Goal: Task Accomplishment & Management: Manage account settings

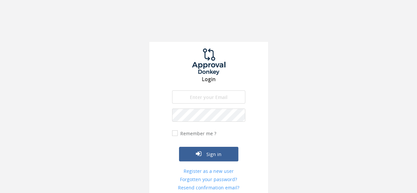
type input "[PERSON_NAME][EMAIL_ADDRESS][PERSON_NAME][DOMAIN_NAME]"
click at [172, 133] on input "Remember me ?" at bounding box center [174, 133] width 4 height 4
checkbox input "true"
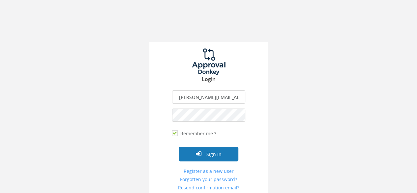
click at [208, 156] on button "Sign in" at bounding box center [208, 154] width 59 height 14
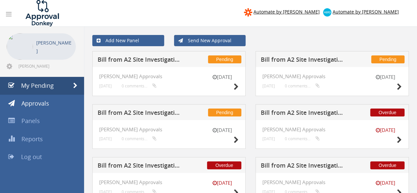
scroll to position [135, 0]
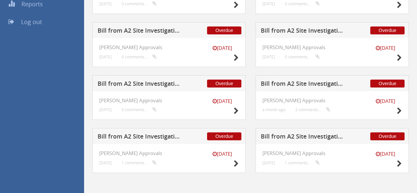
click at [148, 83] on h5 "Bill from A2 Site Investigation Limited for RMS UXO Ltd" at bounding box center [141, 84] width 86 height 8
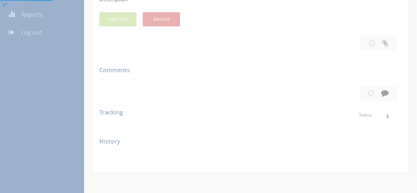
scroll to position [135, 0]
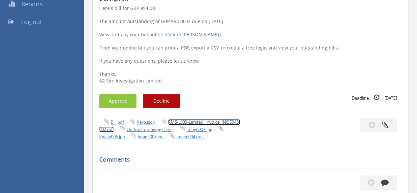
click at [205, 124] on link "RMS-UXO-Limited_Invoice_INO5943-002.pdf" at bounding box center [169, 125] width 141 height 13
click at [118, 105] on button "Approve" at bounding box center [117, 101] width 37 height 14
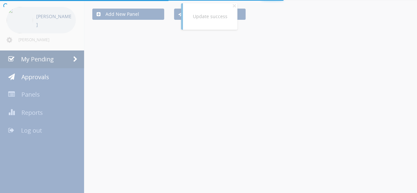
scroll to position [135, 0]
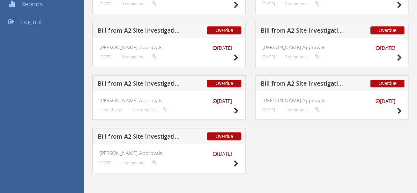
click at [279, 29] on h5 "Bill from A2 Site Investigation Limited for Simple Site Solutions Ltd" at bounding box center [304, 31] width 86 height 8
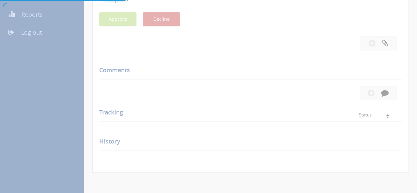
scroll to position [135, 0]
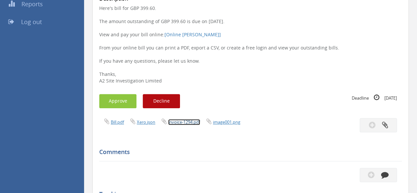
click at [184, 121] on link "invoice-1294.pdf" at bounding box center [184, 122] width 32 height 6
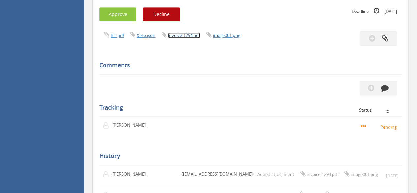
scroll to position [237, 0]
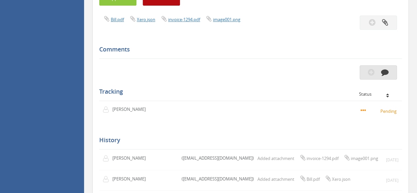
click at [377, 71] on button "button" at bounding box center [378, 72] width 37 height 14
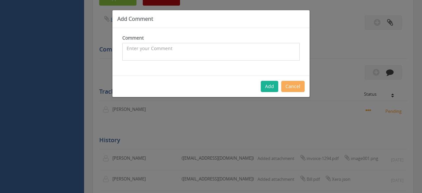
click at [180, 47] on textarea at bounding box center [210, 52] width 177 height 18
type textarea "I"
type textarea "H"
type textarea "I believe this is a duplicate of a previous one"
click at [271, 88] on button "Add" at bounding box center [269, 86] width 17 height 11
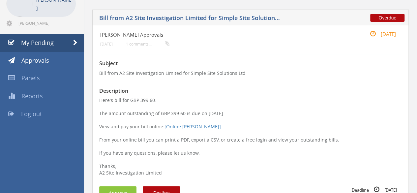
scroll to position [0, 0]
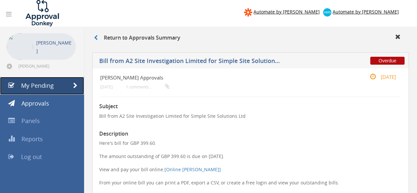
click at [47, 82] on span "My Pending" at bounding box center [37, 85] width 33 height 8
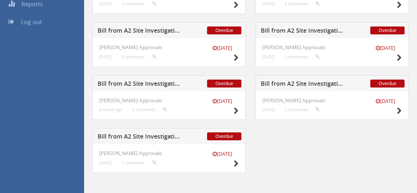
scroll to position [100, 0]
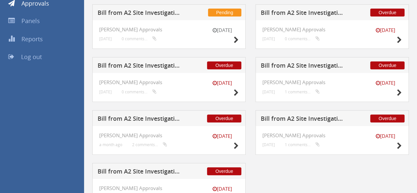
click at [166, 64] on h5 "Bill from A2 Site Investigation Limited for Sunbelt Rentals" at bounding box center [141, 66] width 86 height 8
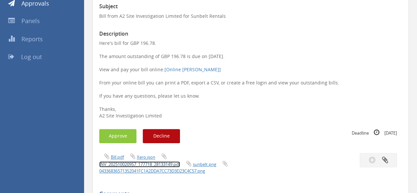
click at [168, 164] on link "INV_202510020957_177718_28133149.pdf" at bounding box center [139, 164] width 81 height 6
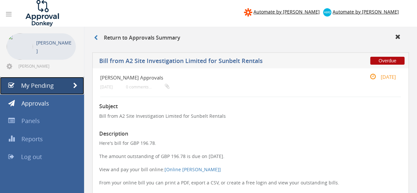
click at [28, 84] on span "My Pending" at bounding box center [37, 85] width 33 height 8
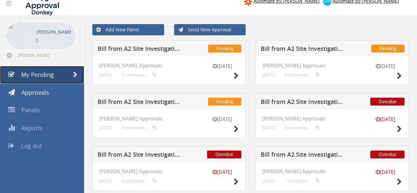
scroll to position [11, 0]
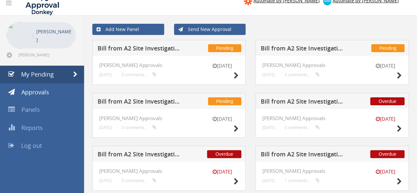
click at [320, 101] on h5 "Bill from A2 Site Investigation Limited for A-squared Studio Engineers" at bounding box center [304, 102] width 86 height 8
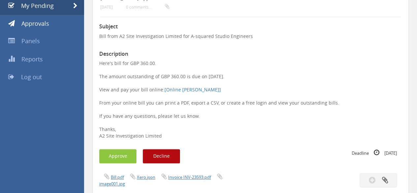
scroll to position [82, 0]
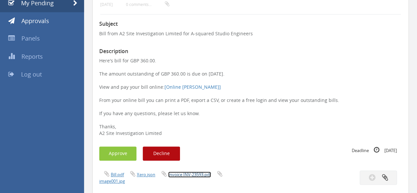
click at [189, 173] on link "Invoice INV-23593.pdf" at bounding box center [189, 174] width 43 height 6
click at [124, 153] on button "Approve" at bounding box center [117, 153] width 37 height 14
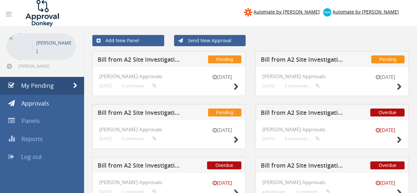
scroll to position [82, 0]
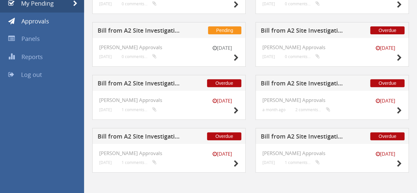
click at [178, 29] on h5 "Bill from A2 Site Investigation Limited for A-squared Studio Engineers" at bounding box center [141, 31] width 86 height 8
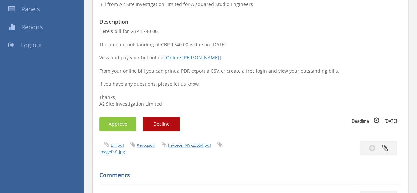
scroll to position [126, 0]
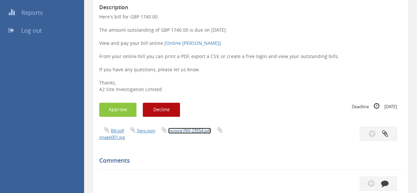
click at [190, 132] on link "Invoice INV-23554.pdf" at bounding box center [189, 131] width 43 height 6
click at [117, 105] on button "Approve" at bounding box center [117, 109] width 37 height 14
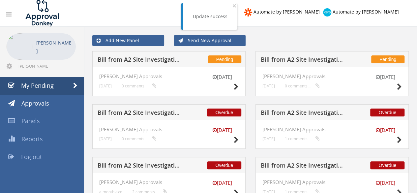
click at [303, 62] on h5 "Bill from A2 Site Investigation Limited for A-squared Studio Engineers" at bounding box center [304, 60] width 86 height 8
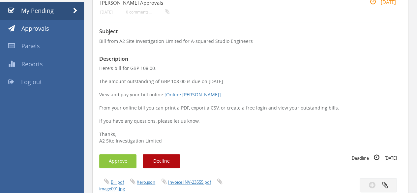
scroll to position [89, 0]
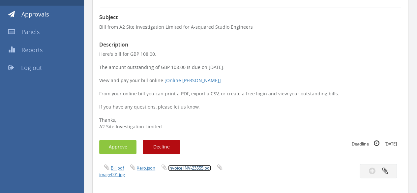
click at [185, 168] on link "Invoice INV-23555.pdf" at bounding box center [189, 168] width 43 height 6
click at [123, 145] on button "Approve" at bounding box center [117, 147] width 37 height 14
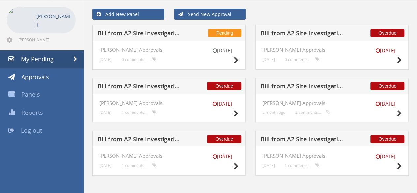
scroll to position [29, 0]
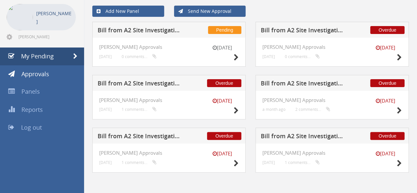
click at [180, 30] on h5 "Bill from A2 Site Investigation Limited for MCD Ground Solutions" at bounding box center [141, 31] width 86 height 8
